Goal: Task Accomplishment & Management: Manage account settings

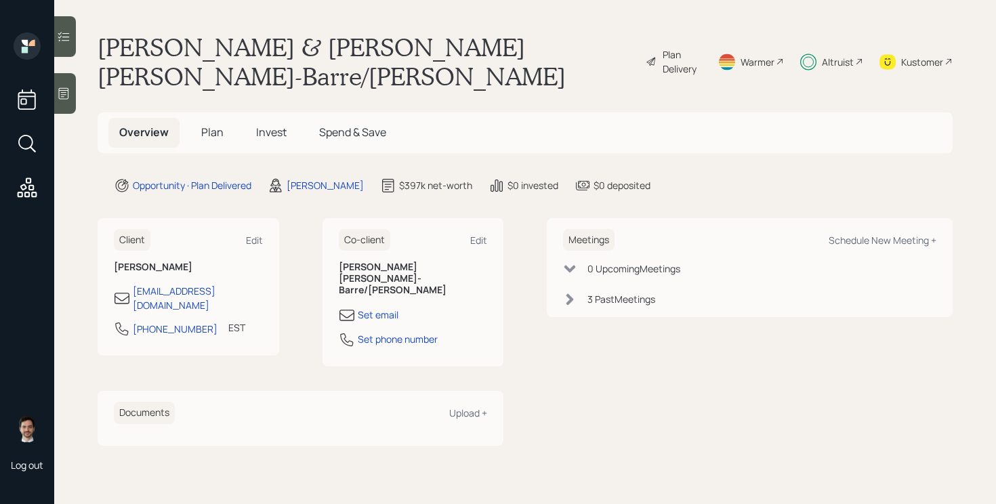
click at [217, 125] on span "Plan" at bounding box center [212, 132] width 22 height 15
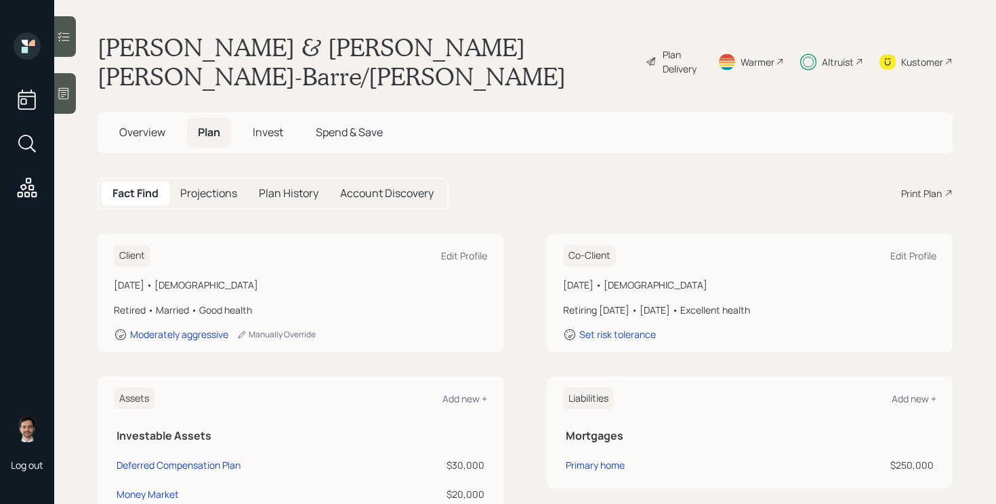
click at [270, 125] on span "Invest" at bounding box center [268, 132] width 30 height 15
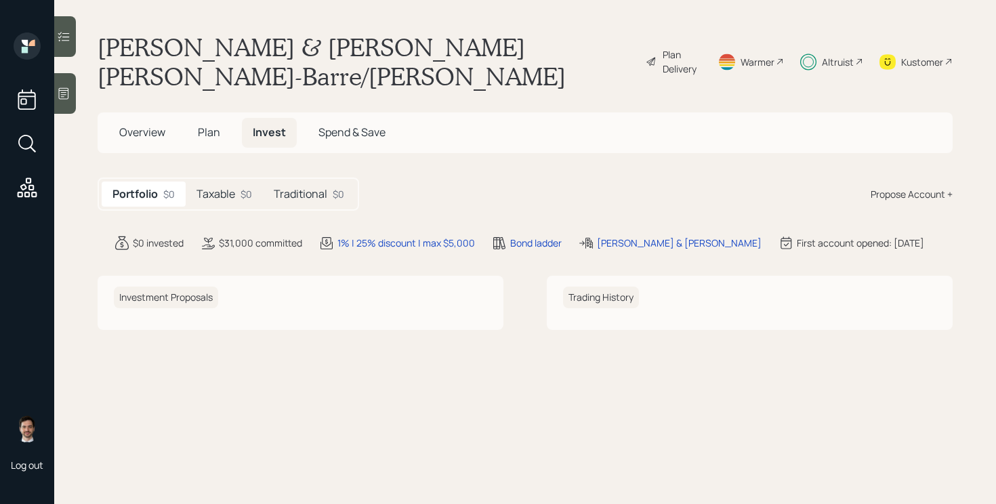
click at [221, 188] on h5 "Taxable" at bounding box center [215, 194] width 39 height 13
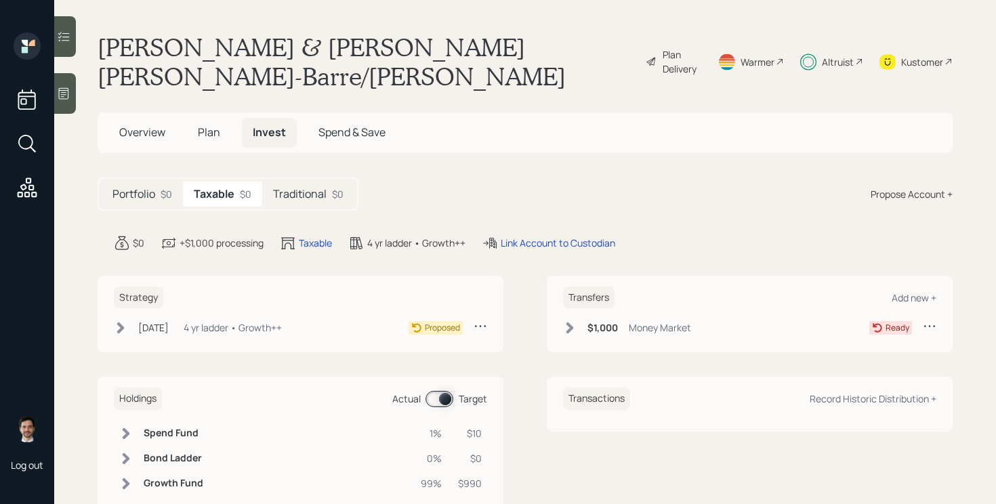
click at [306, 188] on h5 "Traditional" at bounding box center [300, 194] width 54 height 13
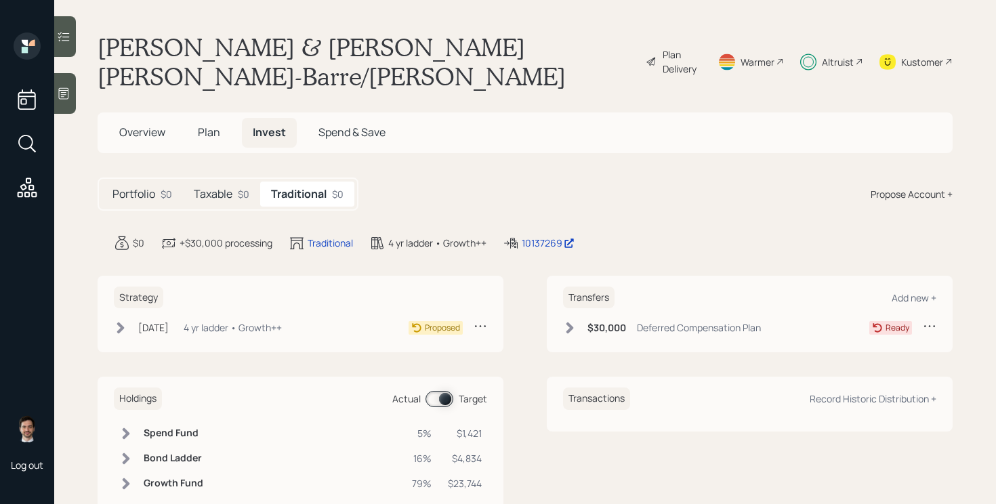
click at [189, 118] on h5 "Plan" at bounding box center [209, 132] width 44 height 29
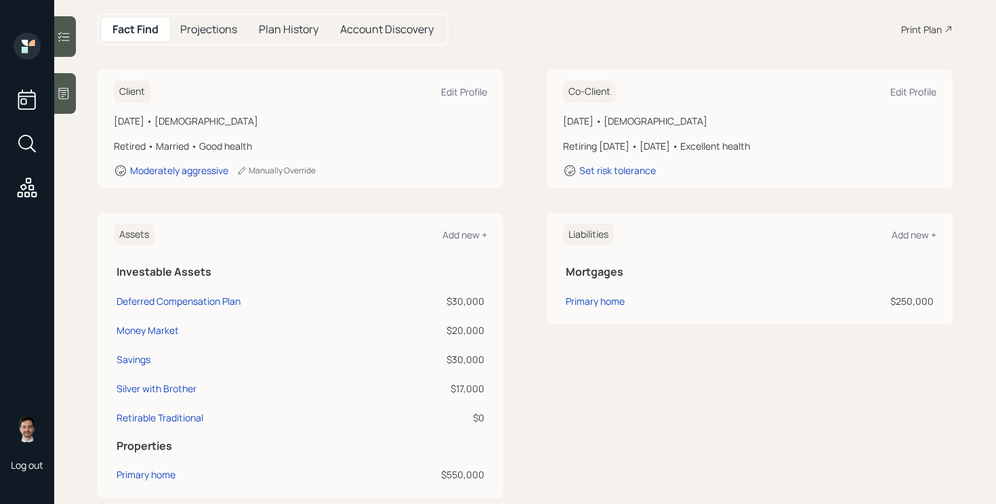
scroll to position [161, 0]
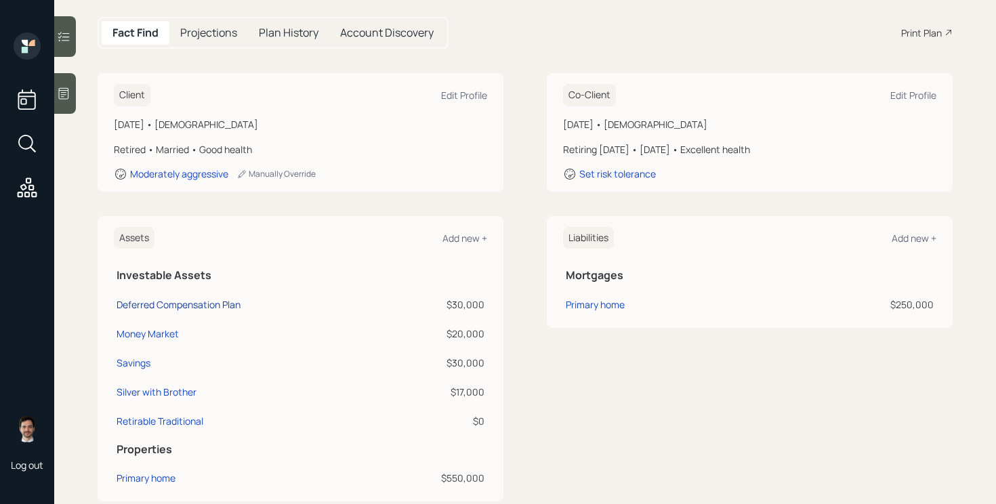
click at [165, 297] on div "Deferred Compensation Plan" at bounding box center [179, 304] width 124 height 14
select select "state_local_government_sponsored"
select select "balanced"
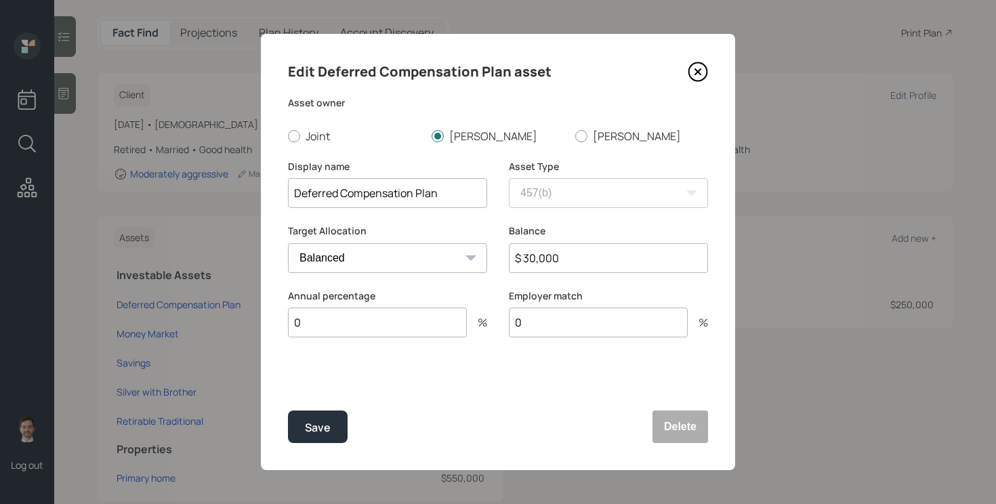
click at [589, 254] on input "$ 30,000" at bounding box center [608, 258] width 199 height 30
type input "$ 31,000"
click at [288, 411] on button "Save" at bounding box center [318, 427] width 60 height 33
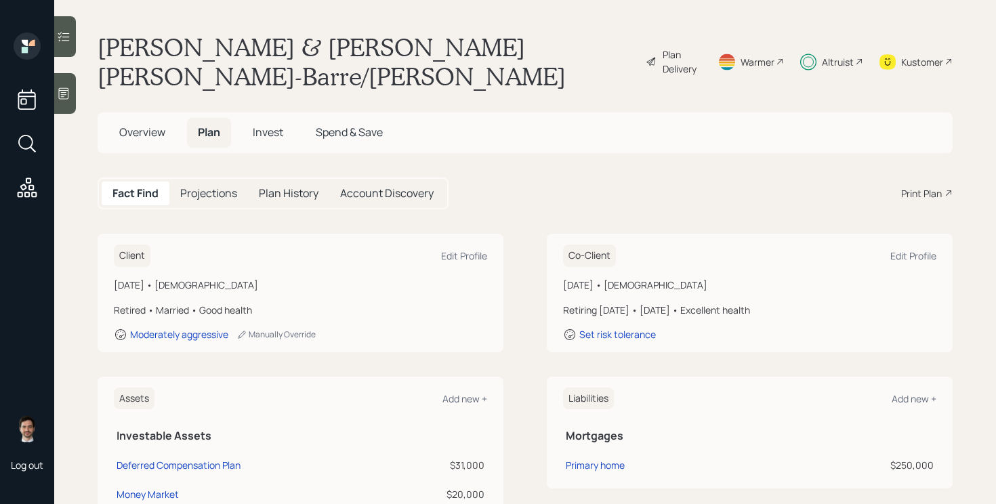
click at [282, 125] on span "Invest" at bounding box center [268, 132] width 30 height 15
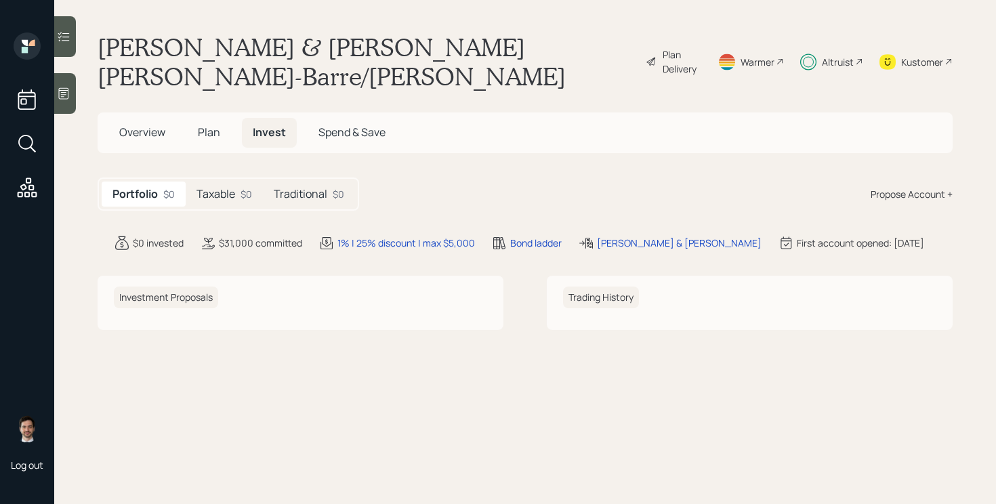
click at [308, 188] on h5 "Traditional" at bounding box center [301, 194] width 54 height 13
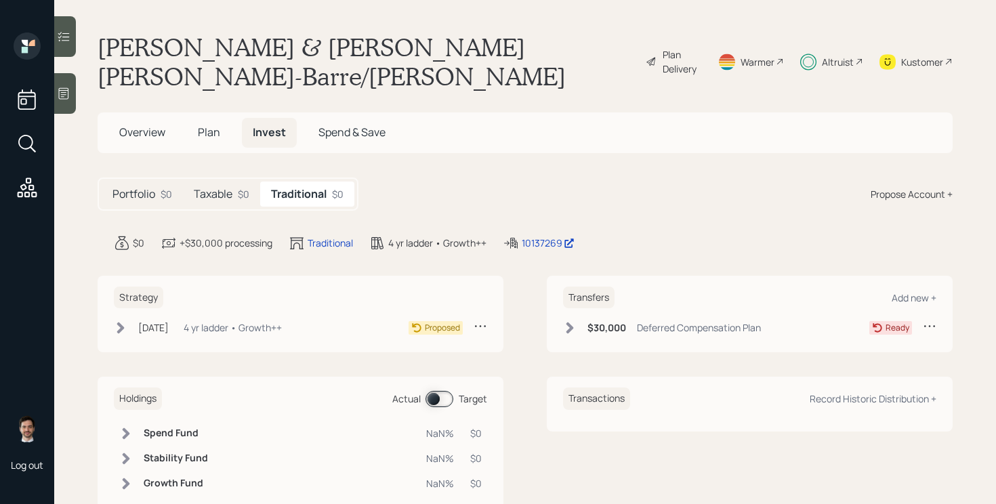
click at [565, 321] on icon at bounding box center [570, 328] width 14 height 14
click at [566, 321] on icon at bounding box center [570, 328] width 14 height 14
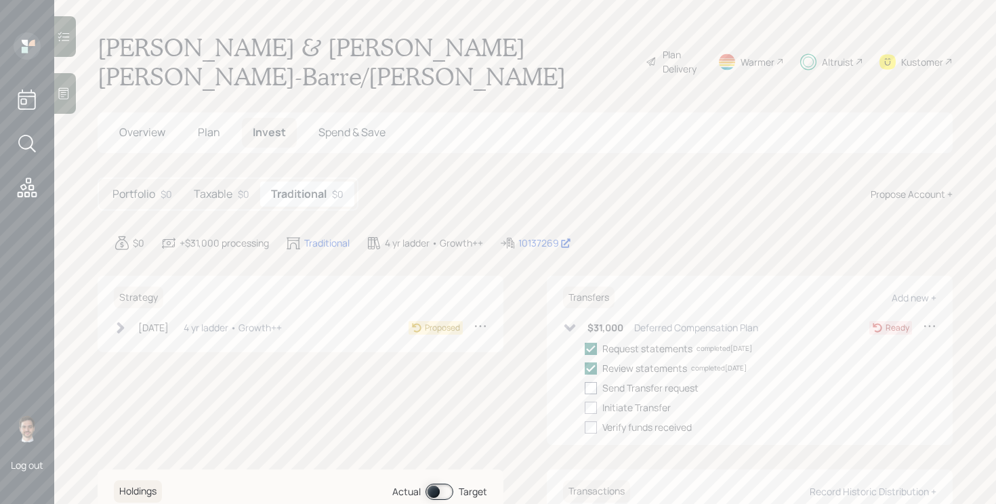
click at [591, 382] on div at bounding box center [591, 388] width 12 height 12
click at [585, 388] on input "checkbox" at bounding box center [584, 388] width 1 height 1
checkbox input "true"
click at [591, 402] on div at bounding box center [591, 408] width 12 height 12
click at [585, 407] on input "checkbox" at bounding box center [584, 407] width 1 height 1
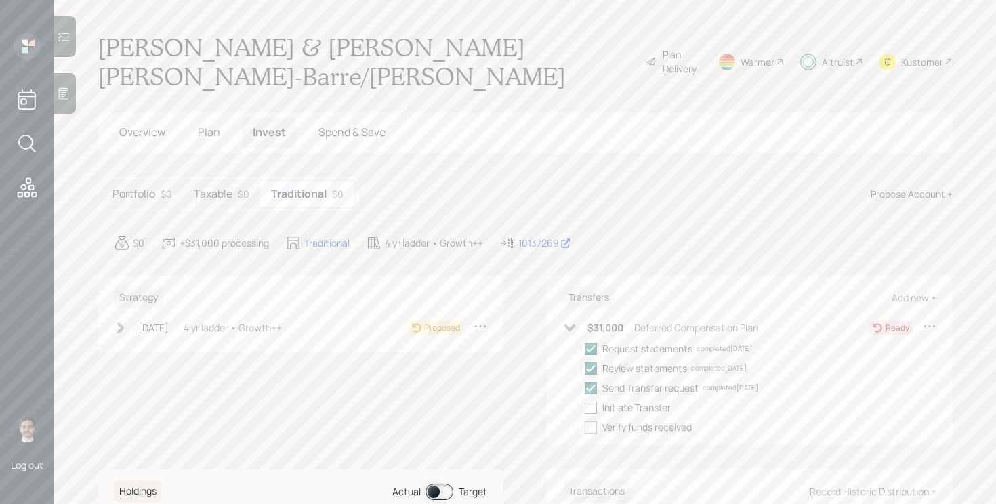
checkbox input "true"
click at [570, 321] on icon at bounding box center [570, 328] width 14 height 14
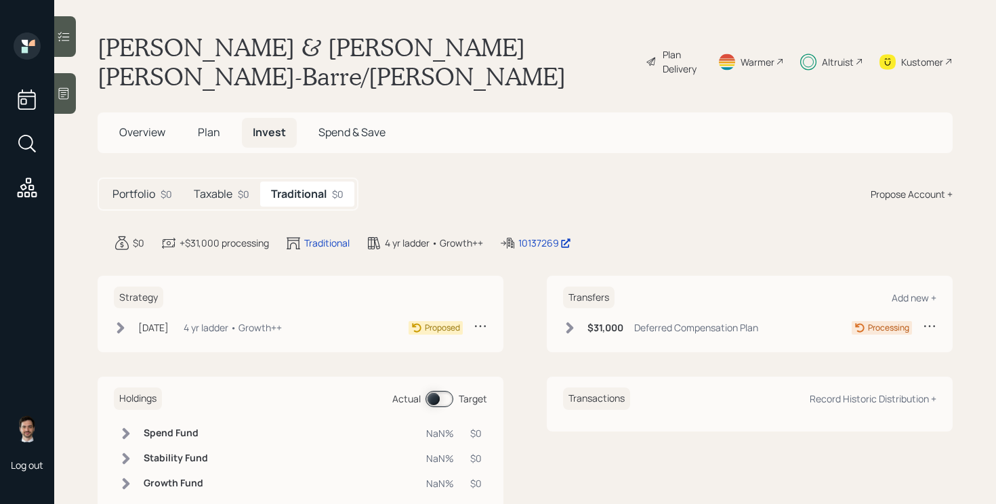
click at [565, 177] on div "Portfolio $0 Taxable $0 Traditional $0 Propose Account +" at bounding box center [525, 193] width 855 height 33
